Goal: Task Accomplishment & Management: Manage account settings

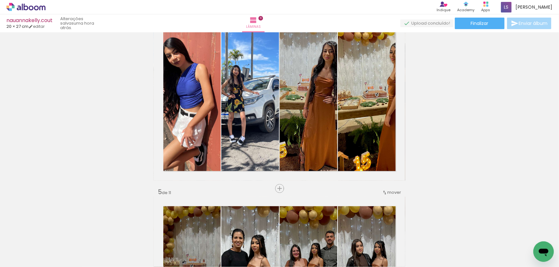
scroll to position [524, 0]
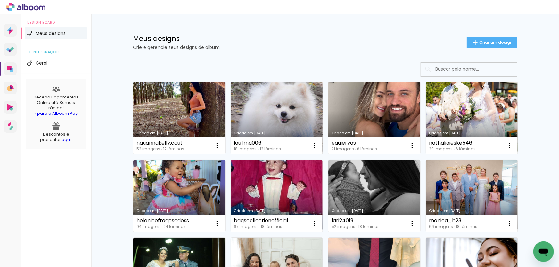
click at [277, 116] on link "Criado em [DATE]" at bounding box center [277, 118] width 92 height 72
